Goal: Information Seeking & Learning: Learn about a topic

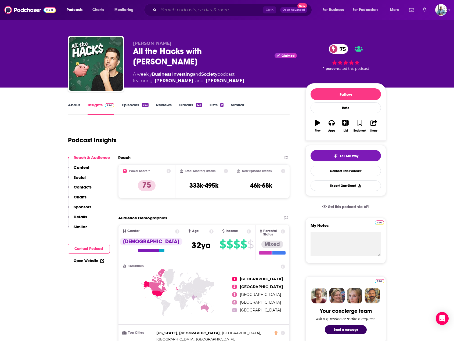
click at [199, 12] on input "Search podcasts, credits, & more..." at bounding box center [211, 10] width 104 height 9
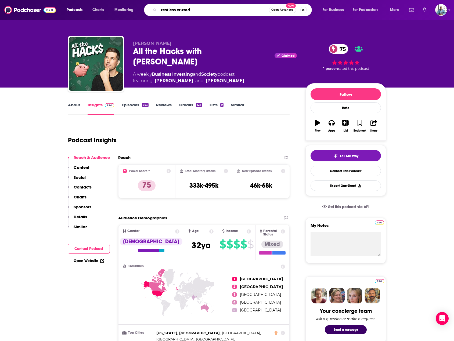
type input "restless crusade"
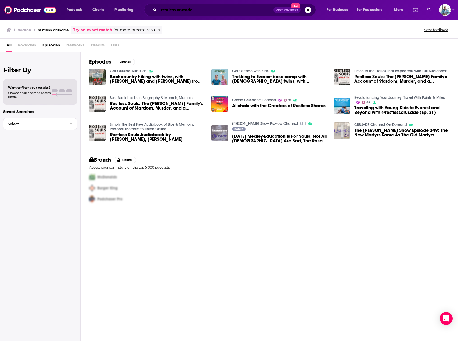
click at [201, 9] on input "restless crusade" at bounding box center [216, 10] width 115 height 9
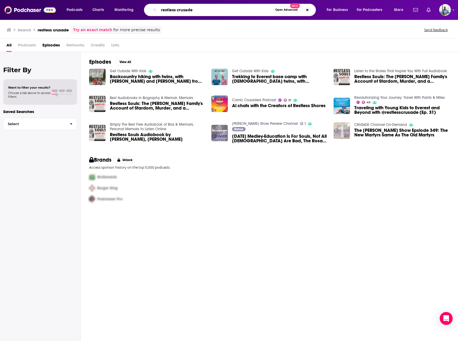
click at [201, 9] on input "restless crusade" at bounding box center [216, 10] width 114 height 9
type input "cardpointers"
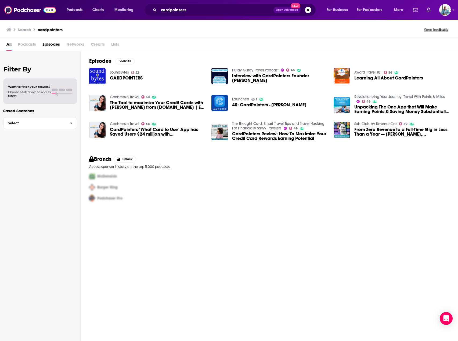
click at [407, 107] on span "Unpacking The One App that Will Make Earning Points & Saving Money Substantiall…" at bounding box center [401, 109] width 95 height 9
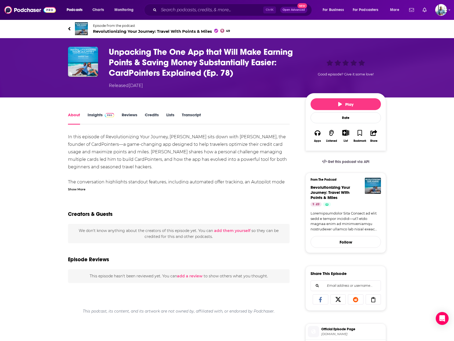
click at [112, 30] on span "Revolutionizing Your Journey: Travel With Points & Miles 49" at bounding box center [161, 31] width 137 height 5
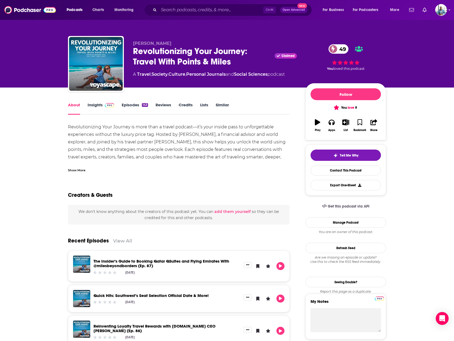
click at [340, 50] on span "49" at bounding box center [341, 48] width 15 height 9
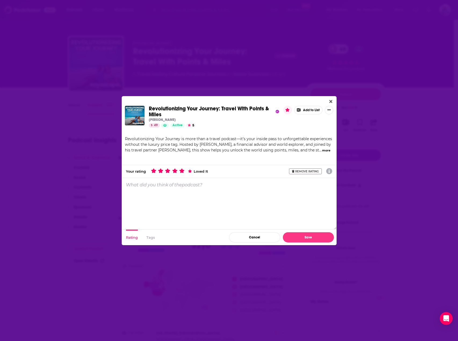
click at [322, 151] on button "more" at bounding box center [326, 150] width 8 height 5
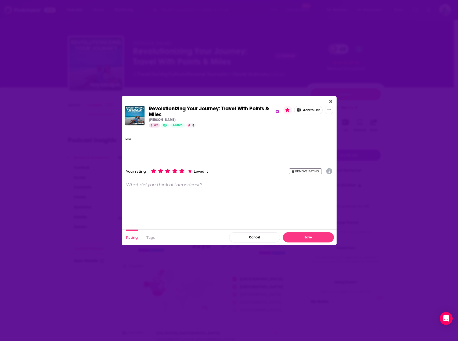
click at [126, 139] on button "less" at bounding box center [128, 139] width 6 height 5
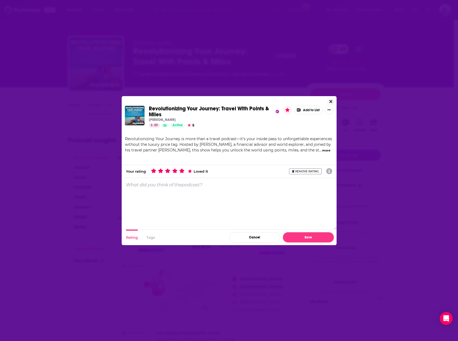
click at [330, 102] on icon "Close" at bounding box center [330, 101] width 3 height 3
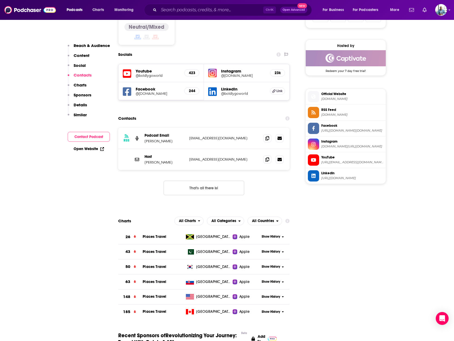
scroll to position [457, 0]
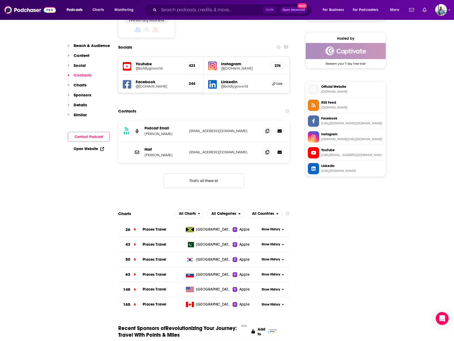
click at [273, 287] on span "Show History" at bounding box center [271, 289] width 19 height 5
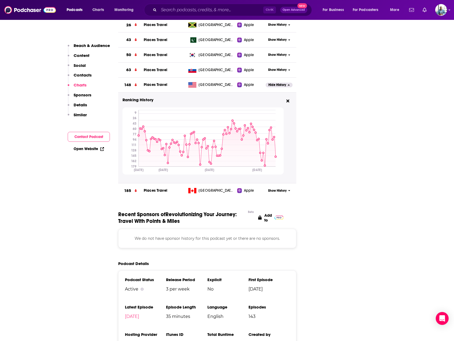
scroll to position [537, 0]
